Goal: Task Accomplishment & Management: Manage account settings

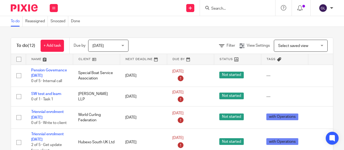
click at [235, 10] on input "Search" at bounding box center [235, 8] width 48 height 5
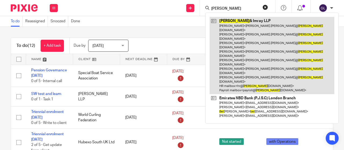
type input "abel"
click at [222, 21] on link at bounding box center [272, 55] width 125 height 77
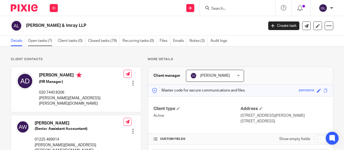
click at [46, 41] on link "Open tasks (7)" at bounding box center [41, 41] width 27 height 10
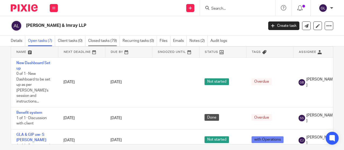
click at [97, 40] on link "Closed tasks (79)" at bounding box center [104, 41] width 32 height 10
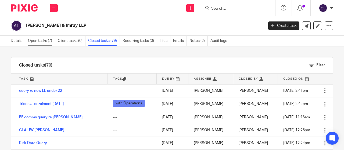
click at [41, 40] on link "Open tasks (7)" at bounding box center [41, 41] width 27 height 10
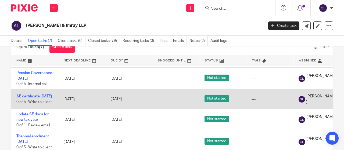
scroll to position [32, 0]
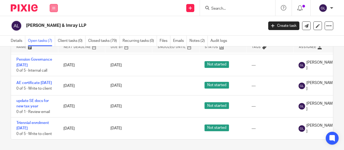
click at [54, 6] on button at bounding box center [54, 8] width 8 height 8
click at [53, 24] on link "Work" at bounding box center [51, 25] width 9 height 4
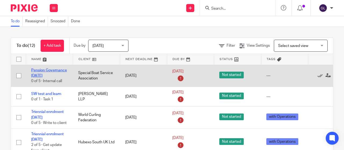
click at [60, 69] on link "Pension Governance [DATE]" at bounding box center [49, 73] width 36 height 9
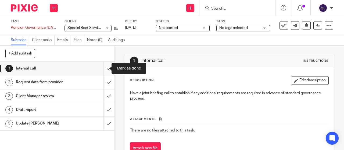
click at [104, 69] on input "submit" at bounding box center [57, 68] width 115 height 13
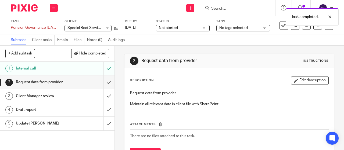
click at [174, 27] on span "Not started" at bounding box center [168, 28] width 19 height 4
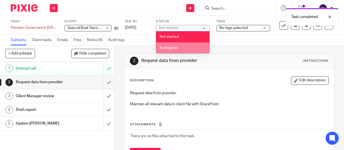
click at [164, 47] on span "In progress" at bounding box center [169, 48] width 19 height 4
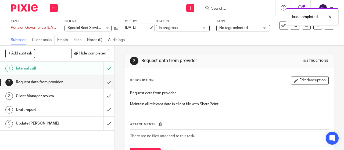
click at [136, 28] on link "[DATE]" at bounding box center [137, 28] width 24 height 6
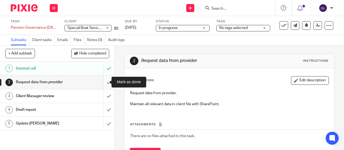
click at [103, 82] on input "submit" at bounding box center [57, 82] width 115 height 13
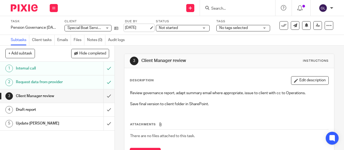
click at [133, 26] on link "29 Aug 2025" at bounding box center [137, 28] width 24 height 6
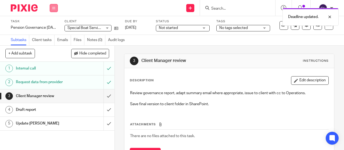
click at [54, 7] on icon at bounding box center [53, 7] width 3 height 3
click at [51, 26] on link "Work" at bounding box center [51, 25] width 9 height 4
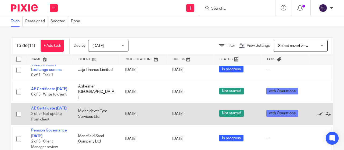
scroll to position [174, 0]
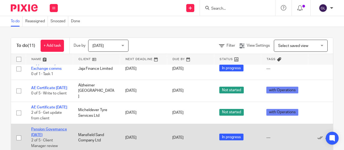
click at [41, 128] on link "Pension Governance May 2025" at bounding box center [49, 132] width 36 height 9
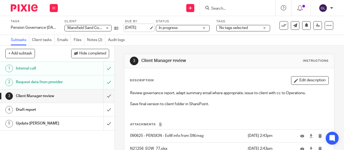
click at [139, 26] on link "22 Aug 2025" at bounding box center [137, 28] width 24 height 6
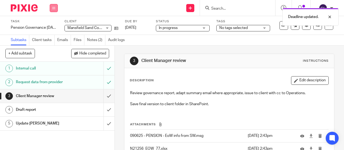
click at [56, 7] on button at bounding box center [54, 8] width 8 height 8
click at [51, 24] on link "Work" at bounding box center [51, 25] width 9 height 4
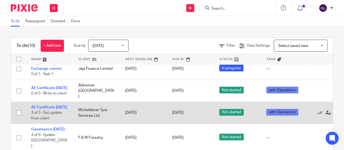
scroll to position [119, 0]
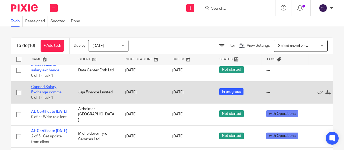
click at [45, 92] on link "Capped Salary Exchange comms" at bounding box center [46, 89] width 30 height 9
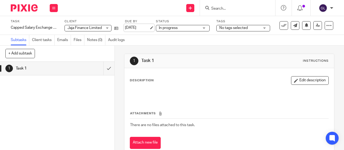
click at [135, 27] on link "[DATE]" at bounding box center [137, 28] width 24 height 6
drag, startPoint x: 51, startPoint y: 9, endPoint x: 53, endPoint y: 12, distance: 3.9
click at [51, 9] on button at bounding box center [54, 8] width 8 height 8
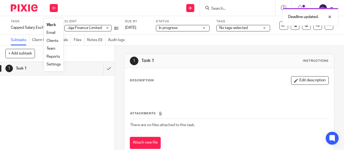
click at [51, 24] on link "Work" at bounding box center [51, 25] width 9 height 4
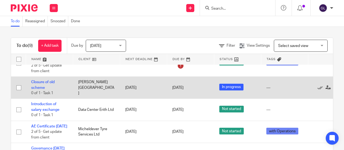
scroll to position [81, 0]
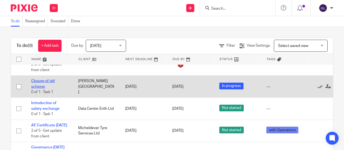
click at [41, 80] on link "Closure of old scheme" at bounding box center [42, 83] width 23 height 9
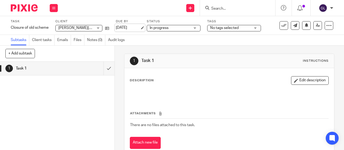
click at [127, 28] on link "[DATE]" at bounding box center [128, 28] width 24 height 6
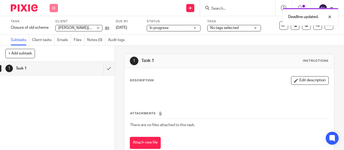
click at [56, 8] on button at bounding box center [54, 8] width 8 height 8
click at [52, 24] on link "Work" at bounding box center [51, 25] width 9 height 4
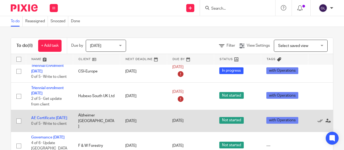
scroll to position [54, 0]
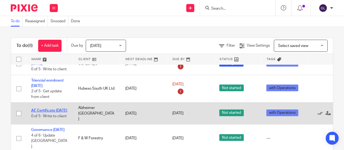
click at [47, 109] on link "AE Certificate [DATE]" at bounding box center [49, 111] width 36 height 4
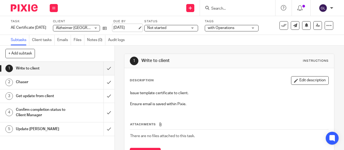
click at [136, 29] on link "[DATE]" at bounding box center [125, 28] width 24 height 6
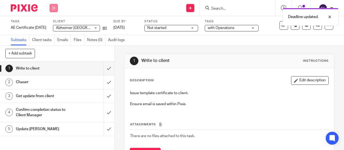
click at [54, 7] on icon at bounding box center [53, 7] width 3 height 3
click at [52, 25] on link "Work" at bounding box center [51, 25] width 9 height 4
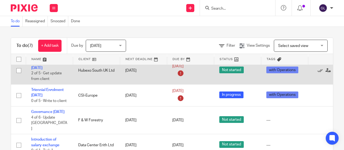
scroll to position [80, 0]
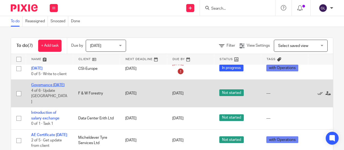
click at [57, 83] on link "Governance August 2025" at bounding box center [47, 85] width 33 height 4
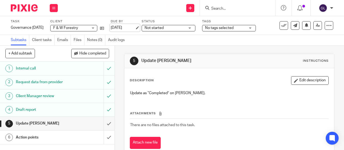
click at [132, 28] on link "[DATE]" at bounding box center [123, 28] width 24 height 6
click at [156, 27] on span "Not started" at bounding box center [154, 28] width 19 height 4
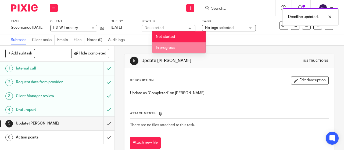
click at [159, 46] on span "In progress" at bounding box center [165, 48] width 19 height 4
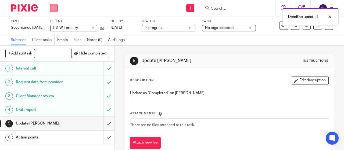
click at [55, 8] on button at bounding box center [54, 8] width 8 height 8
click at [53, 25] on link "Work" at bounding box center [51, 25] width 9 height 4
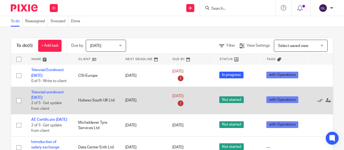
scroll to position [54, 0]
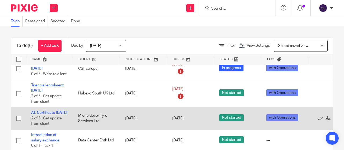
click at [45, 111] on link "AE Certificate [DATE]" at bounding box center [49, 113] width 36 height 4
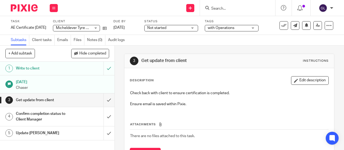
click at [166, 28] on span "Not started" at bounding box center [156, 28] width 19 height 4
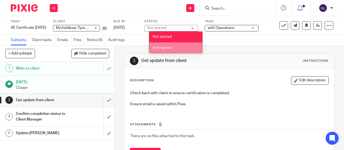
click at [160, 48] on span "In progress" at bounding box center [162, 48] width 19 height 4
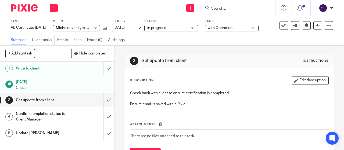
click at [135, 27] on link "[DATE]" at bounding box center [125, 28] width 24 height 6
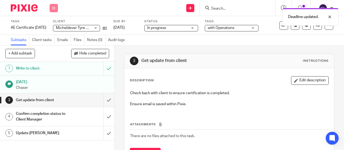
click at [53, 6] on button at bounding box center [54, 8] width 8 height 8
click at [54, 26] on link "Work" at bounding box center [51, 25] width 9 height 4
